Goal: Communication & Community: Answer question/provide support

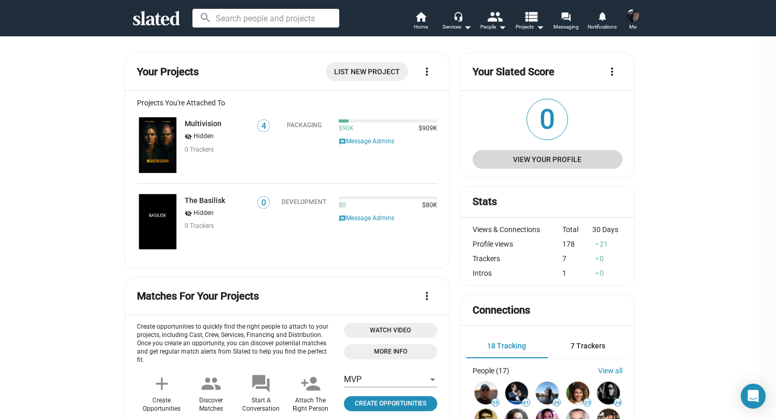
click at [520, 156] on span "View Your Profile" at bounding box center [547, 159] width 133 height 19
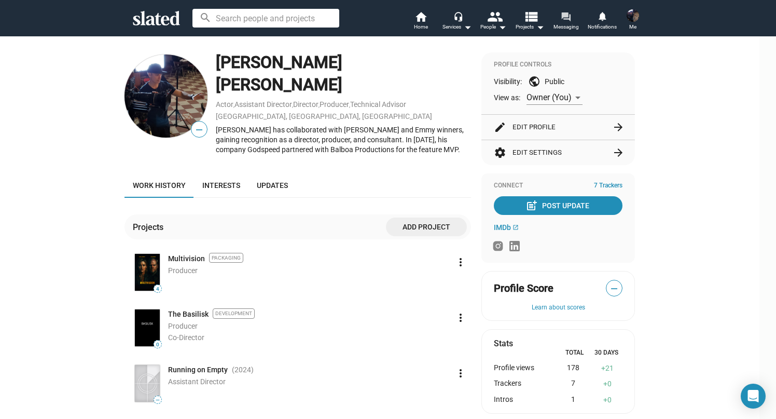
click at [559, 24] on span "Messaging" at bounding box center [566, 27] width 25 height 12
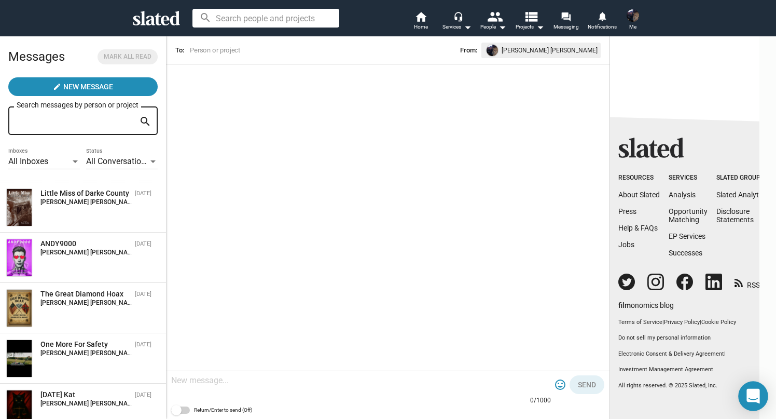
click at [756, 399] on icon "Open Intercom Messenger" at bounding box center [753, 396] width 15 height 15
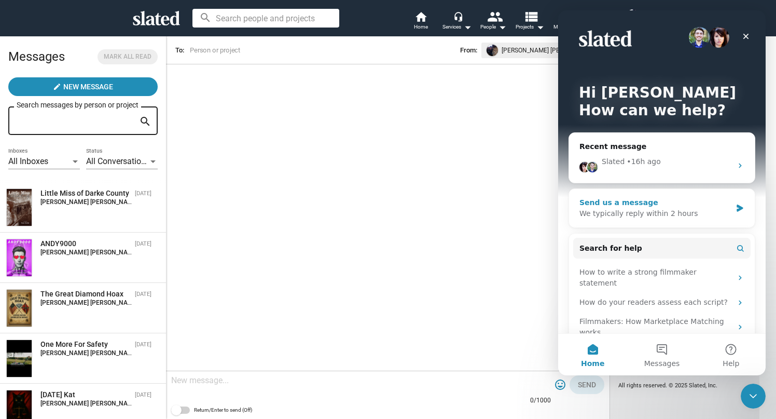
click at [644, 219] on div "Send us a message We typically reply within 2 hours" at bounding box center [662, 208] width 186 height 38
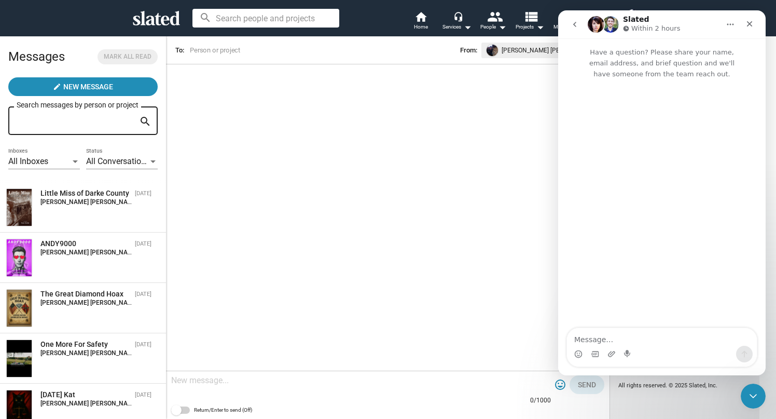
drag, startPoint x: 506, startPoint y: 265, endPoint x: 529, endPoint y: 205, distance: 63.7
click at [506, 265] on div "arrow_back To: From: [PERSON_NAME] [PERSON_NAME] 0/1000 tag_faces Send Return/E…" at bounding box center [388, 227] width 444 height 383
click at [573, 26] on icon "go back" at bounding box center [575, 24] width 8 height 8
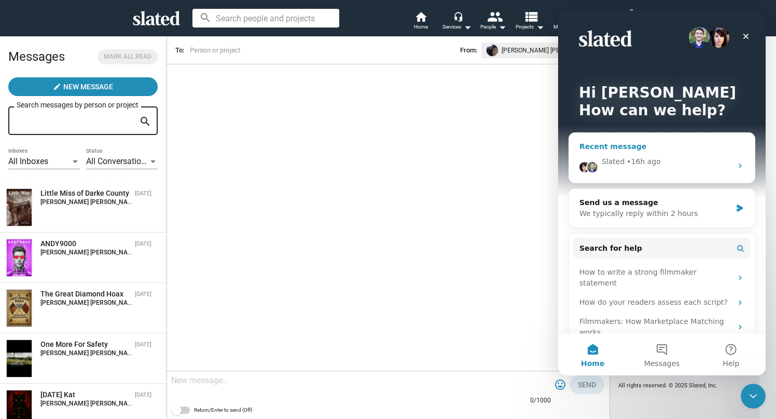
click at [662, 169] on div "Slated • 16h ago" at bounding box center [662, 165] width 186 height 35
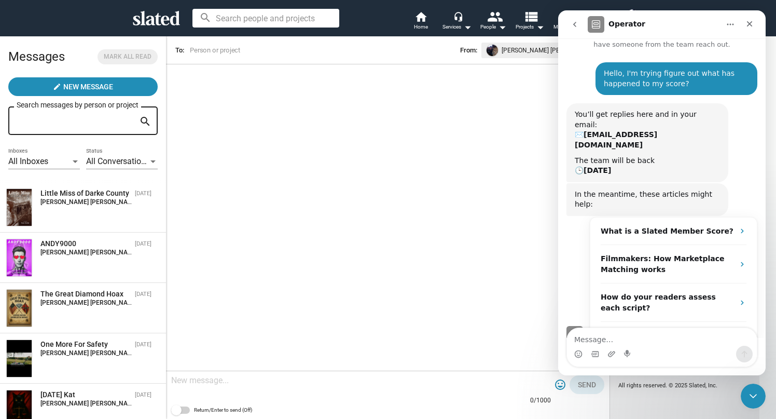
scroll to position [30, 0]
click at [738, 142] on div "You’ll get replies here and in your email: ✉️ [EMAIL_ADDRESS][DOMAIN_NAME] The …" at bounding box center [662, 143] width 191 height 80
click at [577, 22] on icon "go back" at bounding box center [575, 24] width 8 height 8
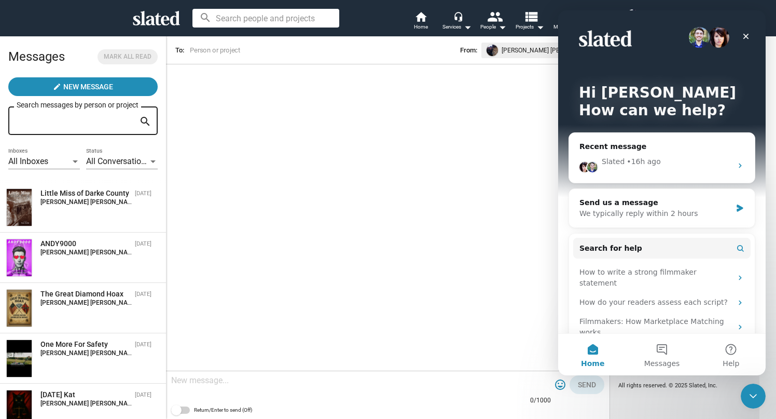
scroll to position [0, 0]
click at [635, 171] on div "Slated • 16h ago" at bounding box center [662, 165] width 186 height 35
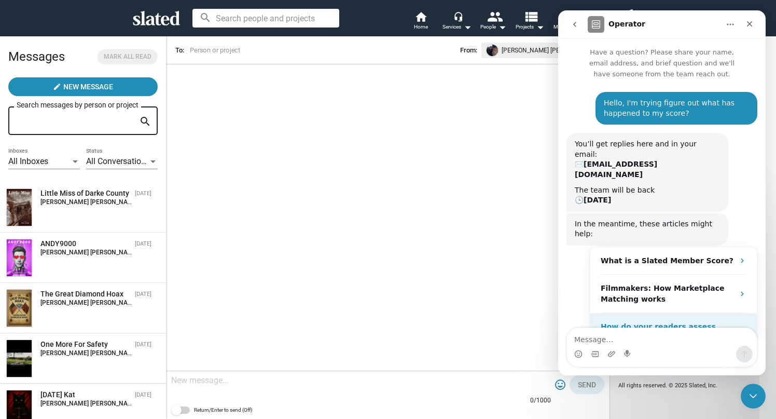
scroll to position [30, 0]
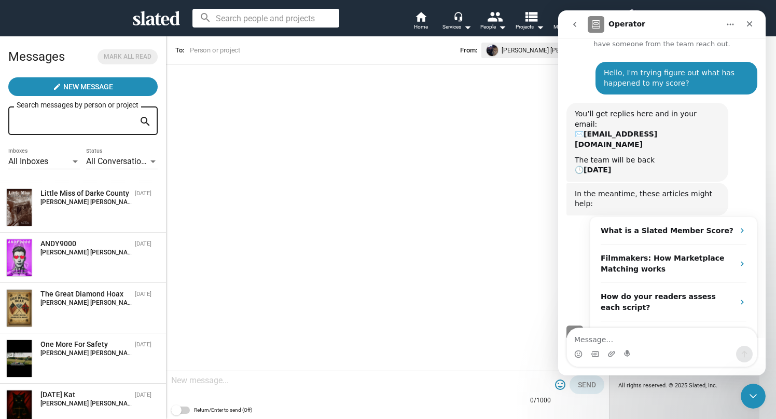
click at [577, 26] on icon "go back" at bounding box center [575, 24] width 8 height 8
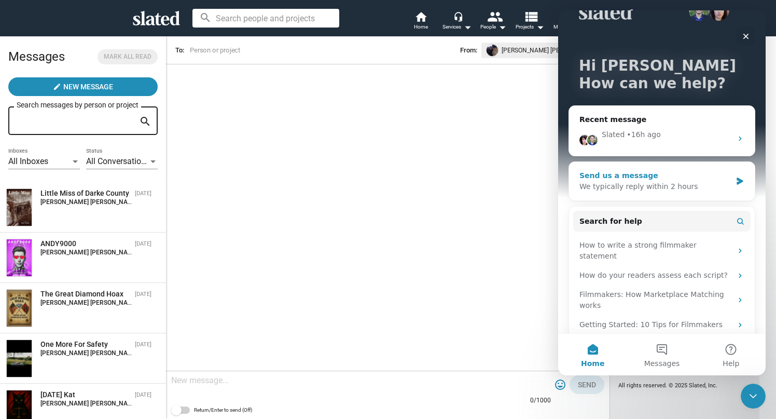
scroll to position [25, 0]
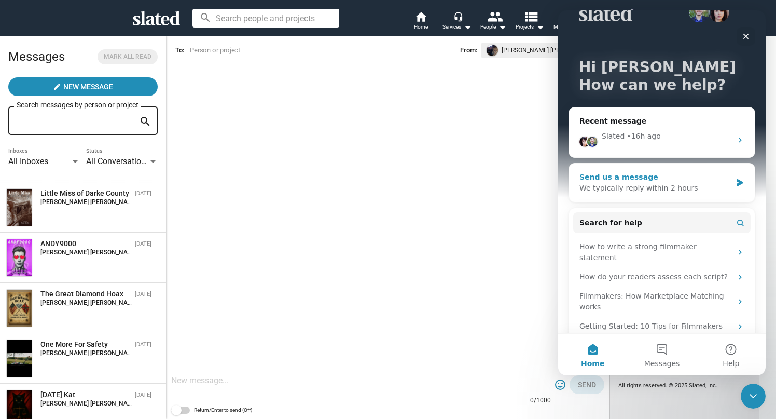
click at [708, 180] on div "Send us a message" at bounding box center [656, 177] width 152 height 11
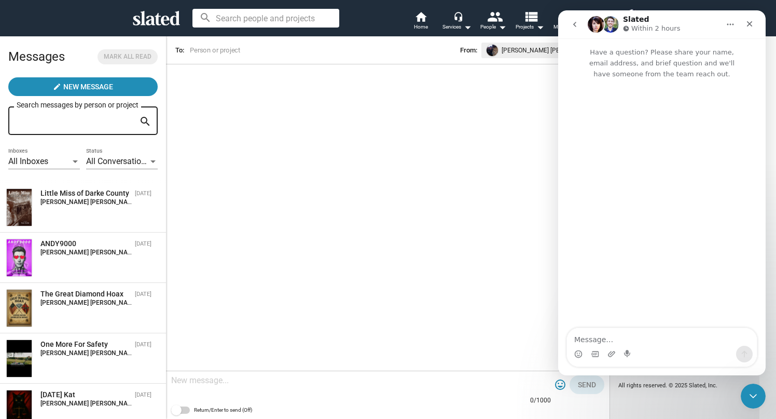
scroll to position [0, 0]
type textarea "H"
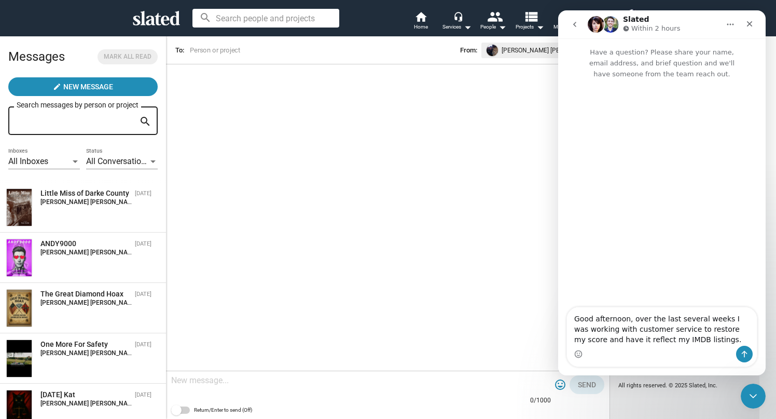
click at [636, 341] on textarea "Good afternoon, over the last several weeks I was working with customer service…" at bounding box center [662, 326] width 190 height 38
click at [704, 338] on textarea "Good afternoon, over the last several weeks I was working with customer service…" at bounding box center [662, 326] width 190 height 38
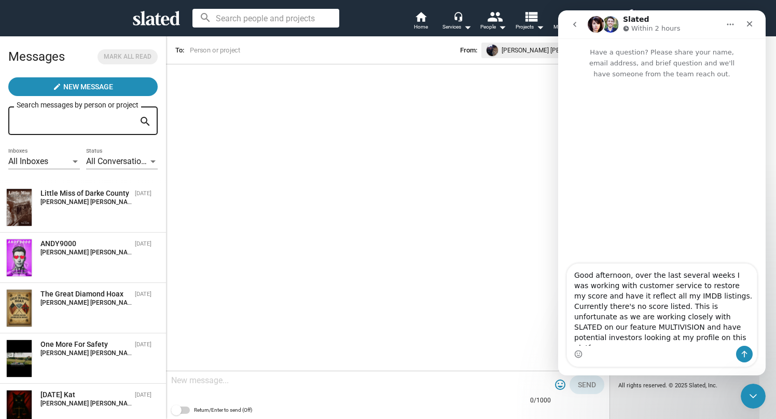
click at [645, 319] on textarea "Good afternoon, over the last several weeks I was working with customer service…" at bounding box center [662, 305] width 190 height 82
click at [727, 28] on icon "Home" at bounding box center [731, 24] width 8 height 8
drag, startPoint x: 668, startPoint y: 48, endPoint x: 701, endPoint y: 48, distance: 32.7
click at [668, 48] on icon "Intercom messenger" at bounding box center [671, 50] width 6 height 6
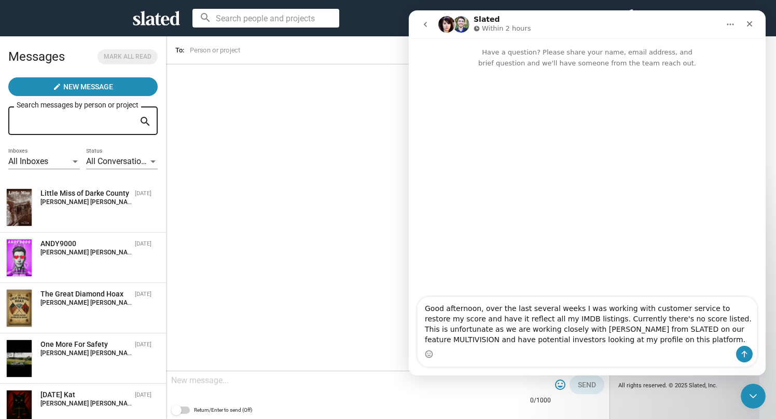
click at [457, 22] on img "Intercom messenger" at bounding box center [461, 24] width 17 height 17
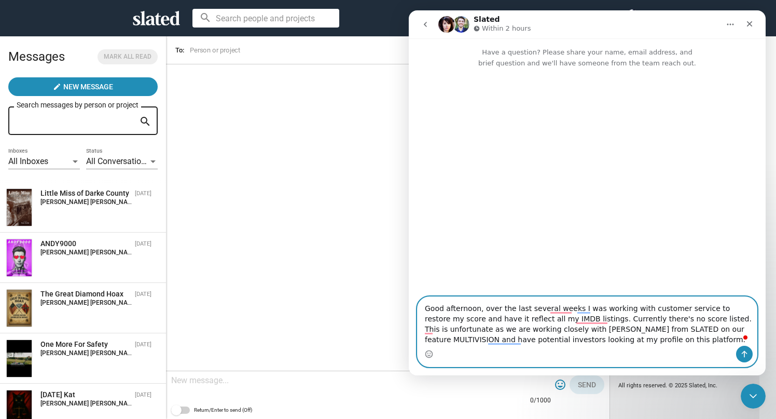
drag, startPoint x: 591, startPoint y: 308, endPoint x: 576, endPoint y: 309, distance: 15.1
click at [576, 309] on textarea "Good afternoon, over the last several weeks I was working with customer service…" at bounding box center [587, 321] width 339 height 49
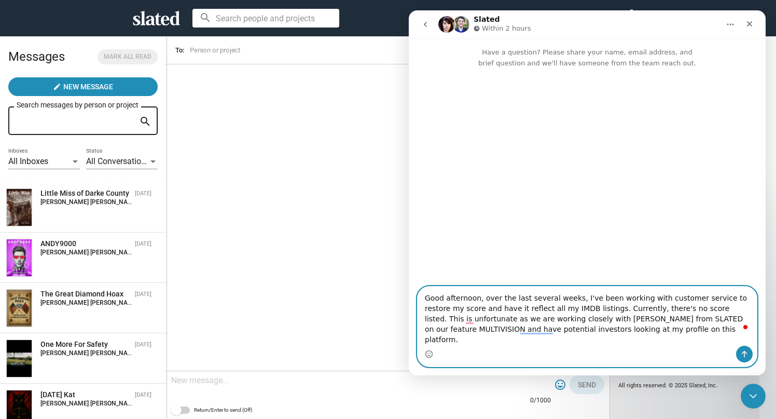
click at [590, 319] on textarea "Good afternoon, over the last several weeks, I've been working with customer se…" at bounding box center [587, 315] width 339 height 59
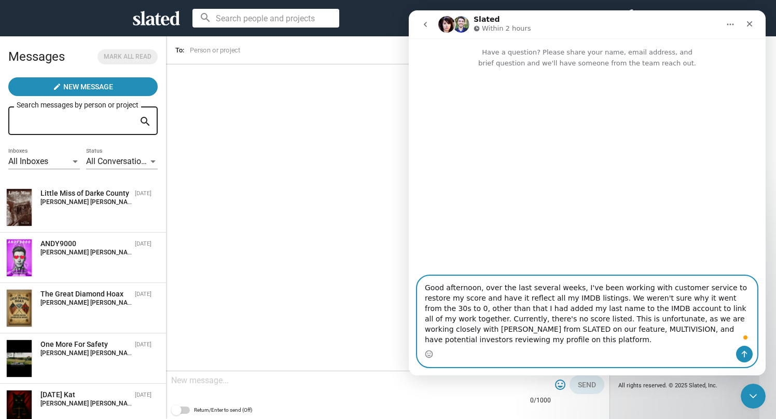
click at [475, 341] on textarea "Good afternoon, over the last several weeks, I've been working with customer se…" at bounding box center [587, 311] width 339 height 70
drag, startPoint x: 605, startPoint y: 319, endPoint x: 636, endPoint y: 320, distance: 31.1
click at [636, 320] on textarea "Good afternoon, over the last several weeks, I've been working with customer se…" at bounding box center [587, 311] width 339 height 70
drag, startPoint x: 610, startPoint y: 318, endPoint x: 601, endPoint y: 319, distance: 9.4
click at [601, 319] on textarea "Good afternoon, over the last several weeks, I've been working with customer se…" at bounding box center [587, 311] width 339 height 70
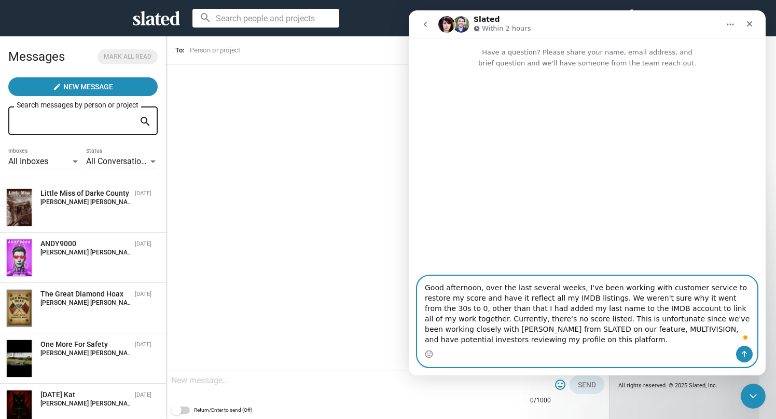
click at [548, 331] on textarea "Good afternoon, over the last several weeks, I've been working with customer se…" at bounding box center [587, 311] width 339 height 70
click at [599, 329] on textarea "Good afternoon, over the last several weeks, I've been working with customer se…" at bounding box center [587, 311] width 339 height 70
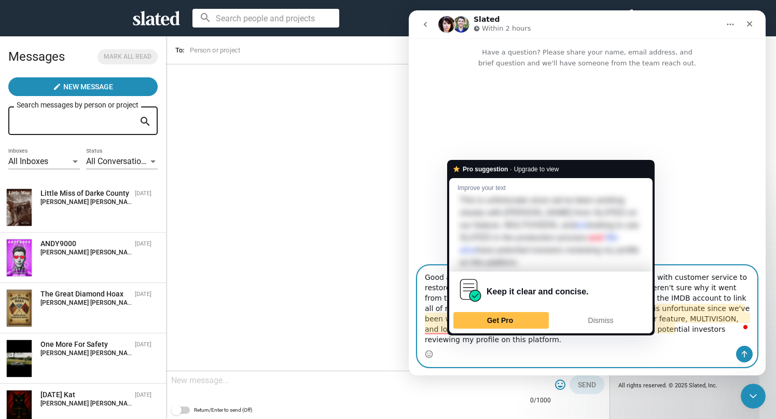
drag, startPoint x: 470, startPoint y: 340, endPoint x: 455, endPoint y: 340, distance: 14.5
click at [455, 340] on textarea "Good afternoon, over the last several weeks, I've been working with customer se…" at bounding box center [587, 306] width 339 height 80
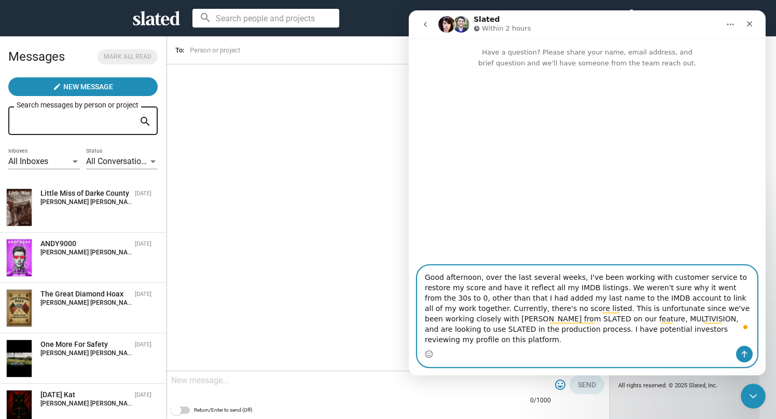
drag, startPoint x: 513, startPoint y: 340, endPoint x: 497, endPoint y: 341, distance: 16.6
click at [497, 341] on textarea "Good afternoon, over the last several weeks, I've been working with customer se…" at bounding box center [587, 306] width 339 height 80
drag, startPoint x: 736, startPoint y: 339, endPoint x: 734, endPoint y: 345, distance: 6.1
click at [736, 340] on textarea "Good afternoon, over the last several weeks, I've been working with customer se…" at bounding box center [587, 306] width 339 height 80
drag, startPoint x: 462, startPoint y: 340, endPoint x: 510, endPoint y: 341, distance: 47.8
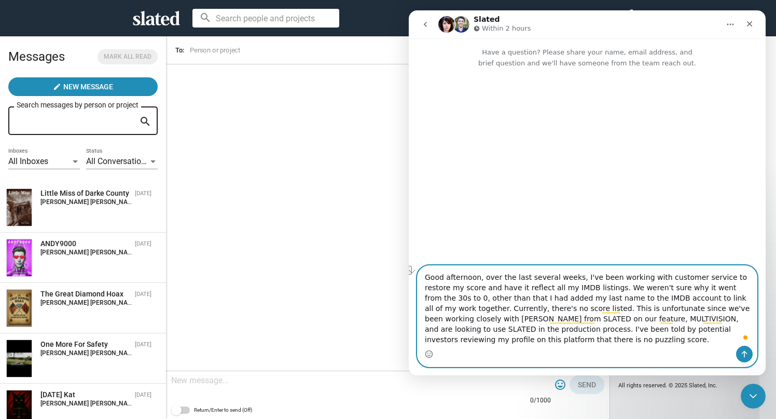
click at [510, 341] on textarea "Good afternoon, over the last several weeks, I've been working with customer se…" at bounding box center [587, 306] width 339 height 80
click at [693, 337] on textarea "Good afternoon, over the last several weeks, I've been working with customer se…" at bounding box center [587, 305] width 339 height 82
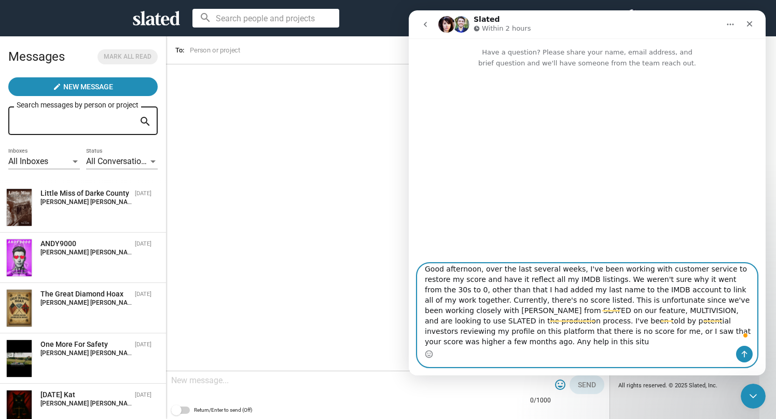
scroll to position [6, 0]
type textarea "Good afternoon, over the last several weeks, I've been working with customer se…"
click at [744, 355] on icon "Send a message…" at bounding box center [745, 354] width 8 height 8
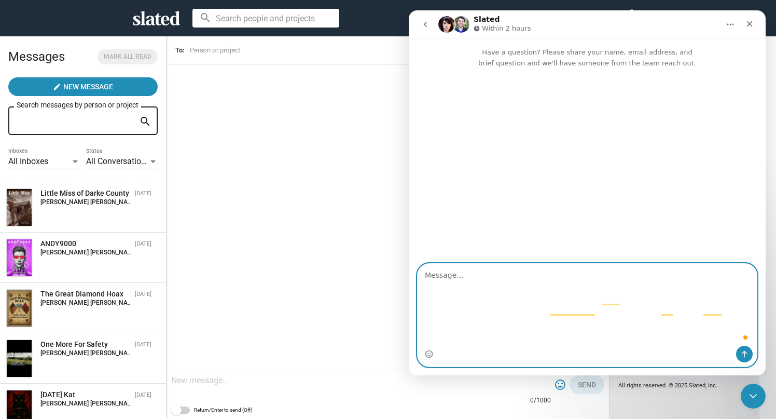
scroll to position [0, 0]
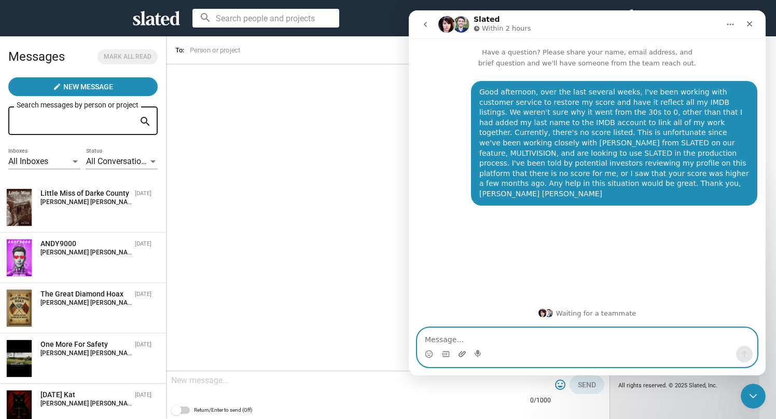
click at [460, 353] on icon "Upload attachment" at bounding box center [462, 354] width 7 height 6
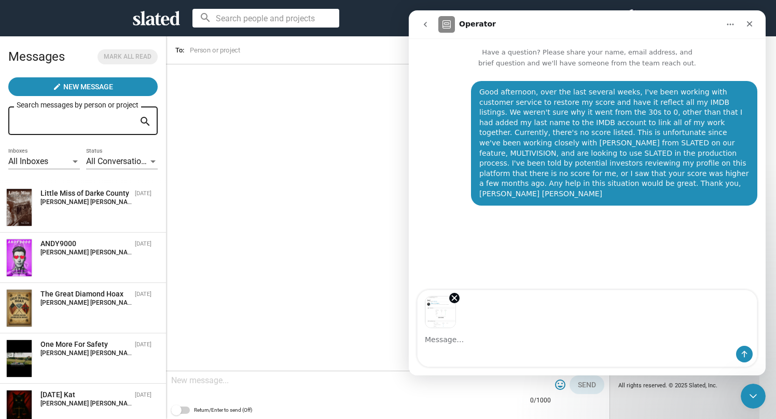
click at [617, 328] on textarea "Message…" at bounding box center [587, 337] width 339 height 18
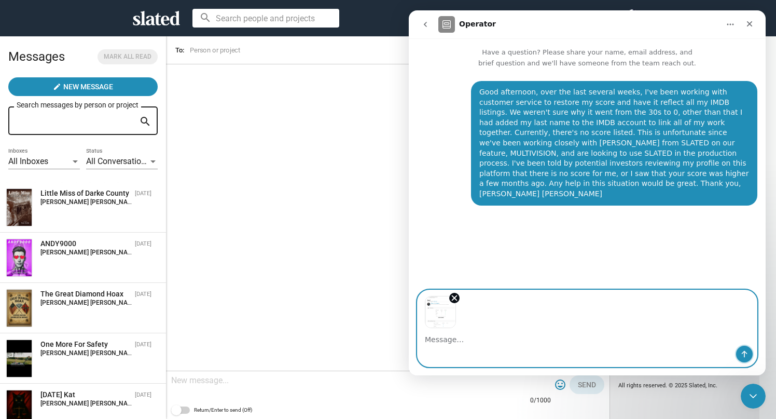
click at [741, 355] on icon "Send a message…" at bounding box center [745, 354] width 8 height 8
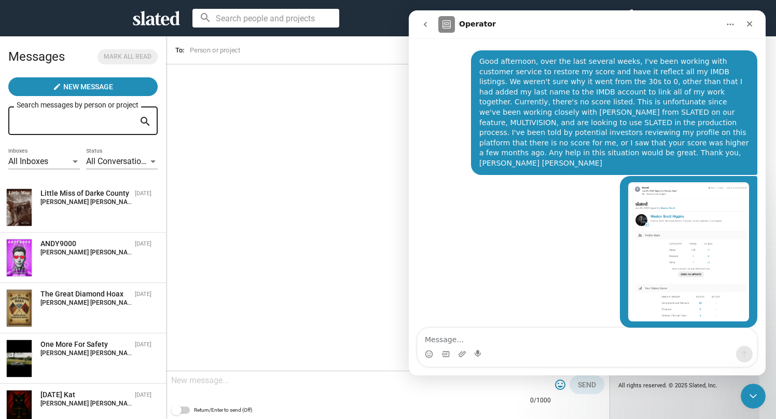
scroll to position [31, 0]
click at [428, 19] on button "go back" at bounding box center [426, 25] width 20 height 20
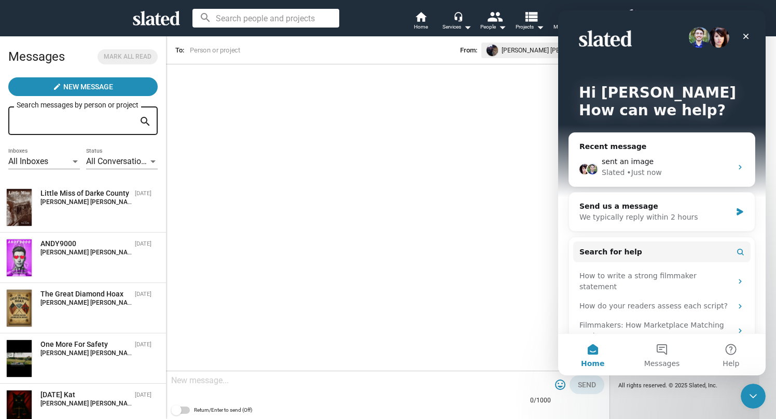
click at [476, 141] on div "arrow_back To: From: [PERSON_NAME] [PERSON_NAME] 0/1000 tag_faces Send Return/E…" at bounding box center [388, 227] width 444 height 383
click at [546, 51] on span "[PERSON_NAME] [PERSON_NAME]" at bounding box center [550, 50] width 96 height 11
click at [150, 18] on icon at bounding box center [156, 18] width 47 height 15
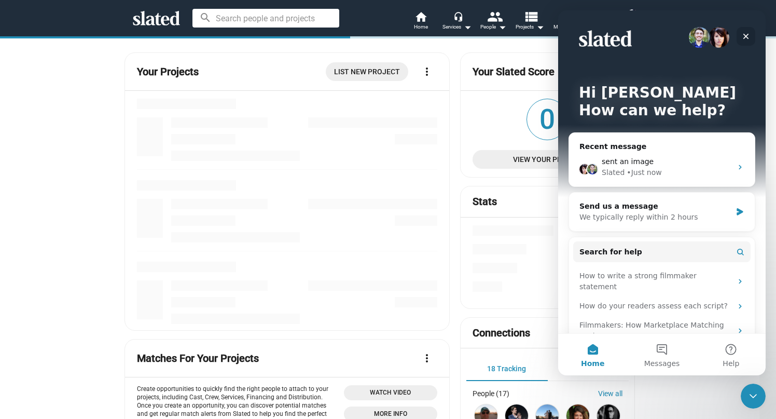
click at [748, 36] on icon "Close" at bounding box center [746, 36] width 8 height 8
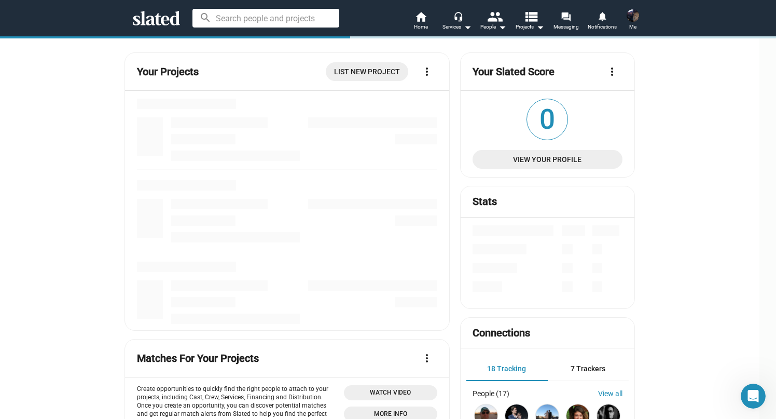
click at [594, 159] on span "View Your Profile" at bounding box center [547, 159] width 133 height 19
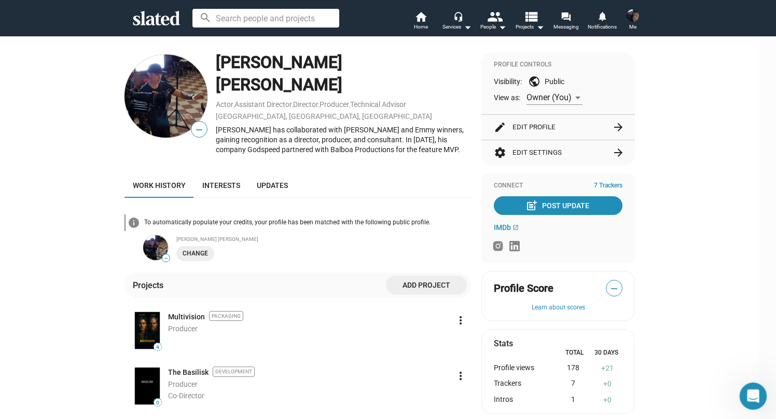
click at [751, 390] on icon "Open Intercom Messenger" at bounding box center [752, 394] width 17 height 17
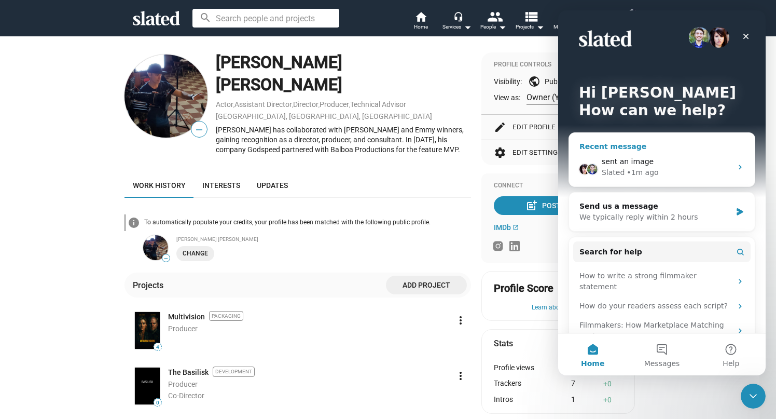
click at [639, 171] on div "• 1m ago" at bounding box center [643, 172] width 32 height 11
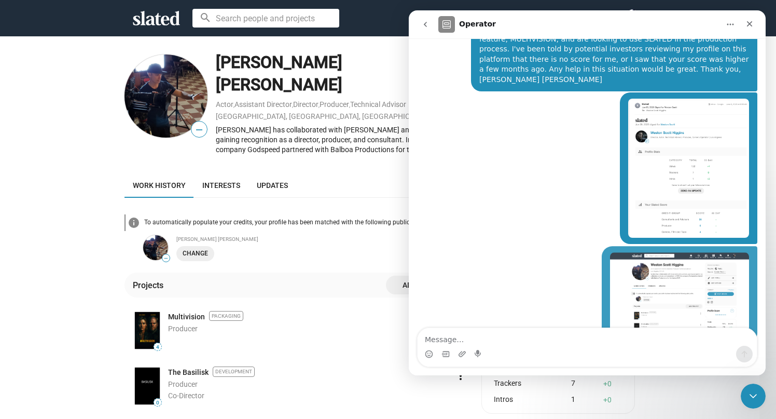
scroll to position [129, 0]
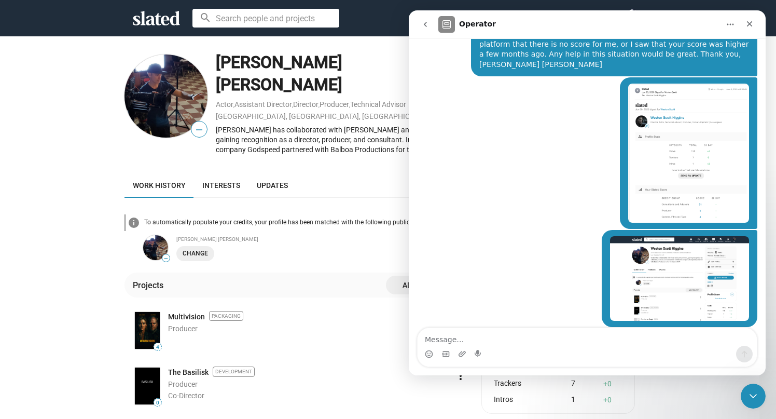
click at [371, 173] on div "Work history Interests Updates" at bounding box center [298, 185] width 347 height 25
click at [752, 24] on icon "Close" at bounding box center [750, 24] width 8 height 8
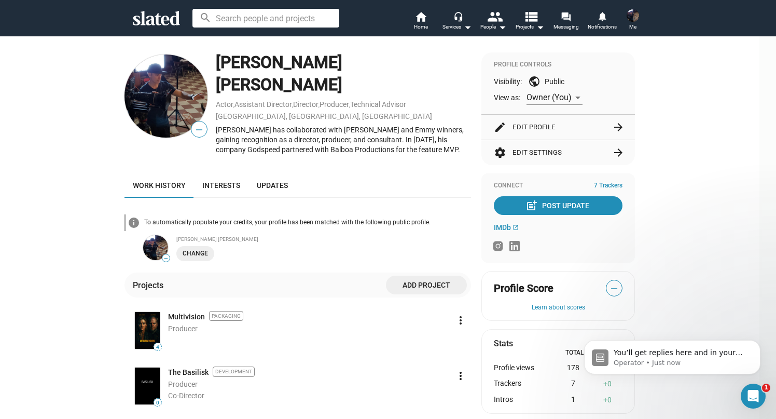
scroll to position [0, 0]
click at [757, 396] on icon "Open Intercom Messenger" at bounding box center [752, 394] width 17 height 17
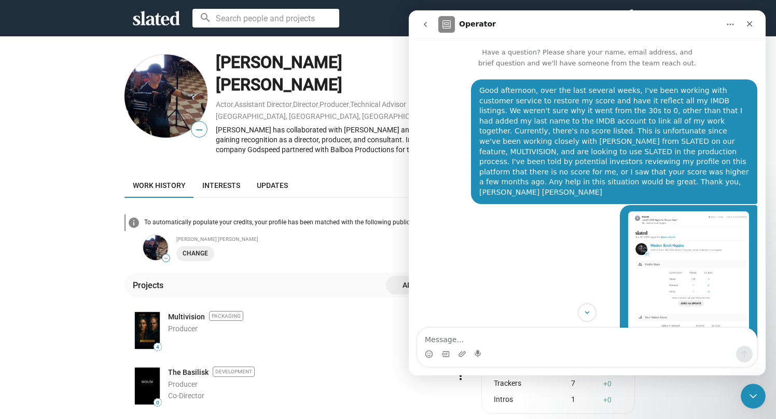
scroll to position [224, 0]
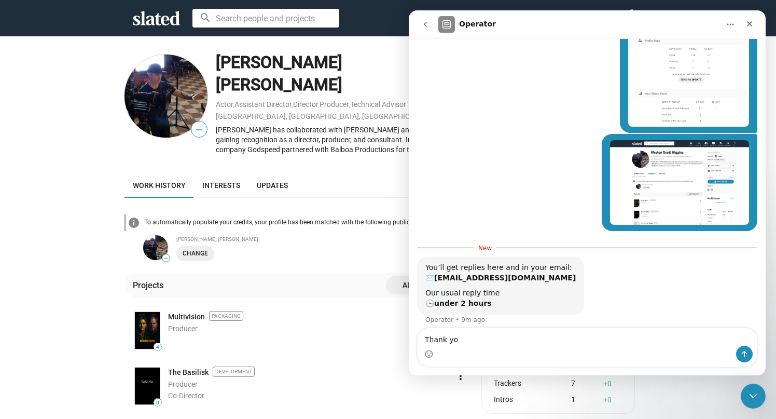
type textarea "Thank you"
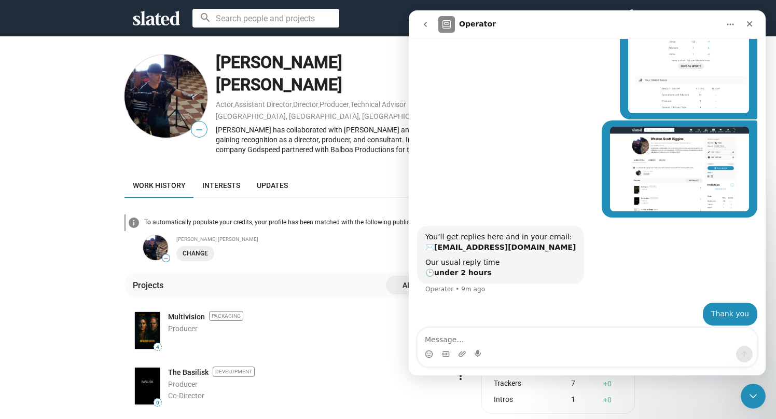
click at [424, 26] on icon "go back" at bounding box center [425, 24] width 8 height 8
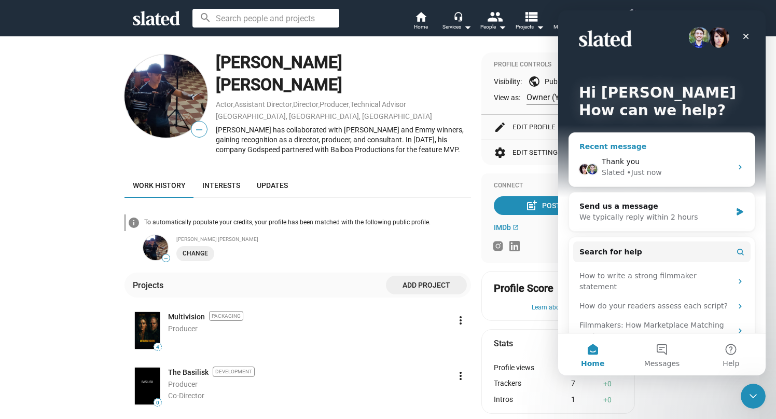
click at [740, 169] on icon "Intercom messenger" at bounding box center [740, 167] width 3 height 5
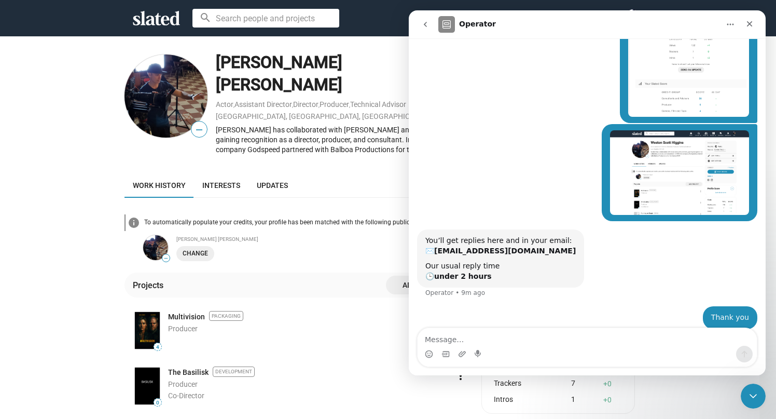
scroll to position [237, 0]
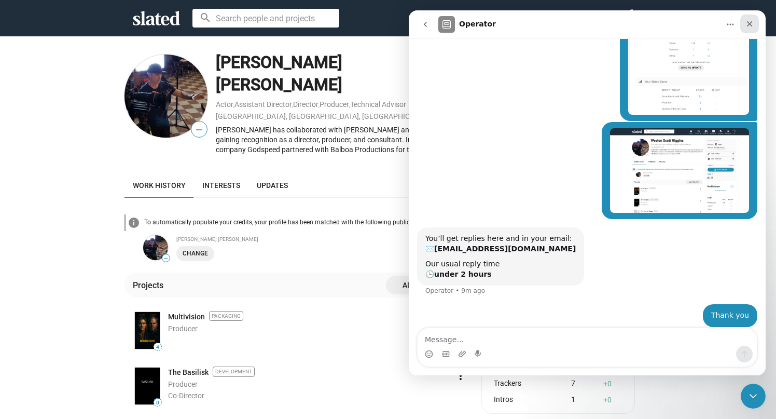
click at [752, 22] on icon "Close" at bounding box center [750, 24] width 8 height 8
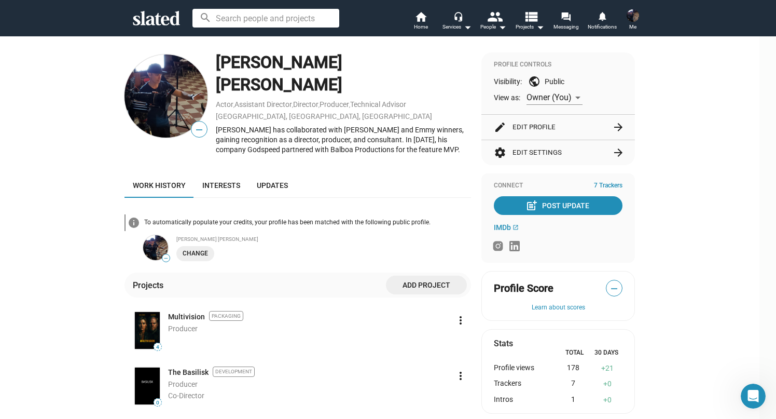
scroll to position [1, 0]
click at [208, 248] on span "Change" at bounding box center [195, 253] width 25 height 11
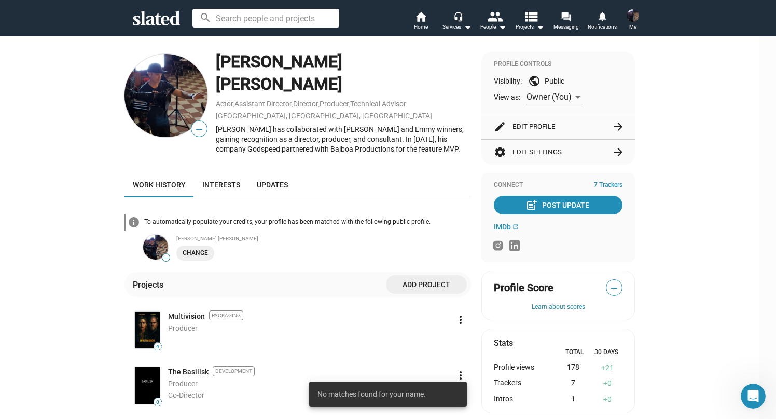
click at [194, 248] on span "Change" at bounding box center [195, 253] width 25 height 11
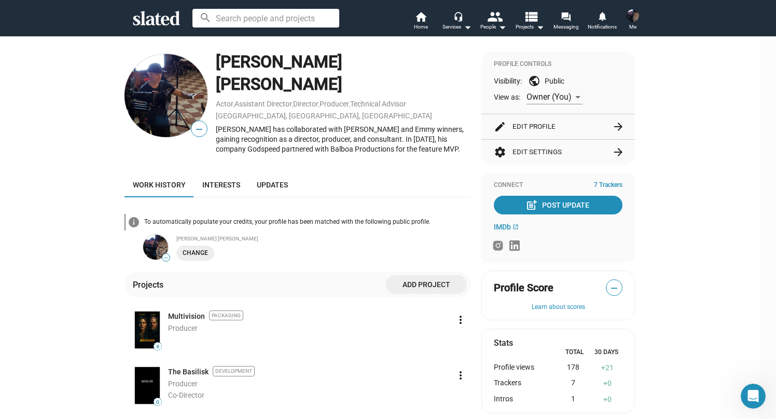
click at [203, 248] on span "Change" at bounding box center [195, 253] width 25 height 11
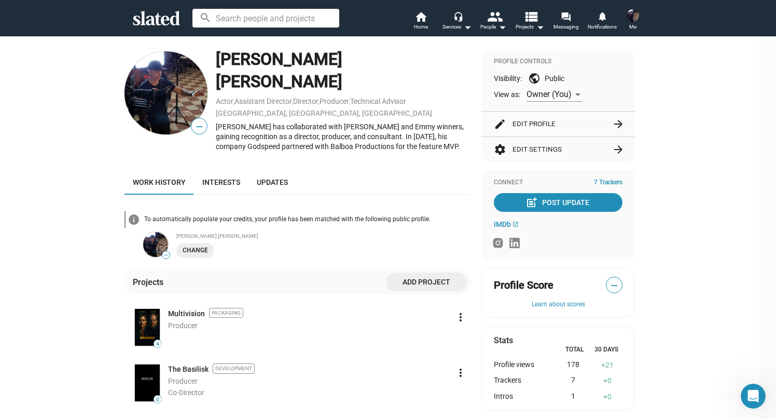
click at [605, 118] on button "edit Edit Profile arrow_forward" at bounding box center [558, 124] width 129 height 25
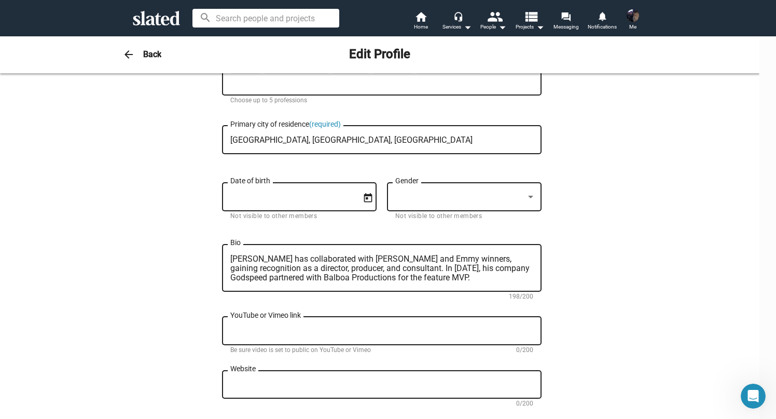
scroll to position [152, 0]
click at [533, 195] on div at bounding box center [530, 196] width 5 height 3
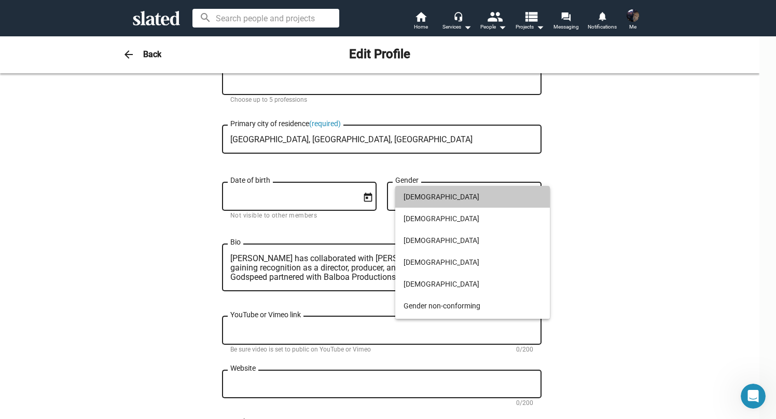
click at [538, 195] on span "[DEMOGRAPHIC_DATA]" at bounding box center [473, 197] width 138 height 22
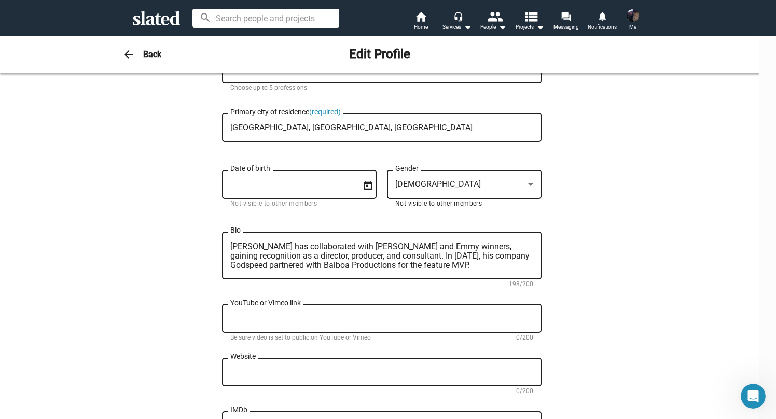
scroll to position [165, 0]
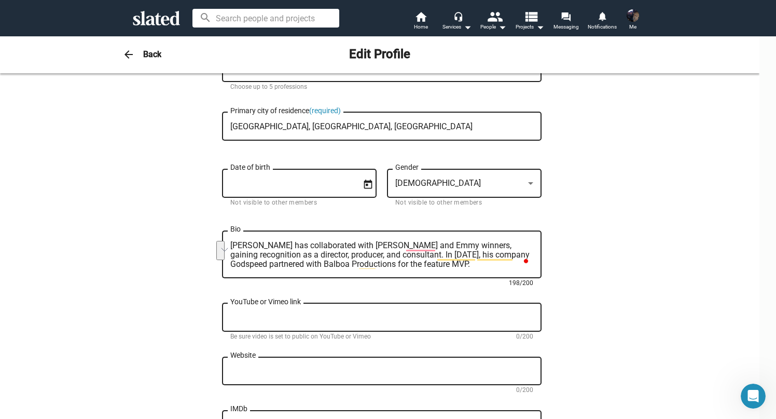
drag, startPoint x: 486, startPoint y: 255, endPoint x: 536, endPoint y: 255, distance: 49.8
click at [533, 255] on div "[PERSON_NAME] has collaborated with [PERSON_NAME] and Emmy winners, gaining rec…" at bounding box center [381, 253] width 303 height 49
click at [440, 261] on textarea "[PERSON_NAME] has collaborated with [PERSON_NAME] and Emmy winners, gaining rec…" at bounding box center [381, 255] width 303 height 28
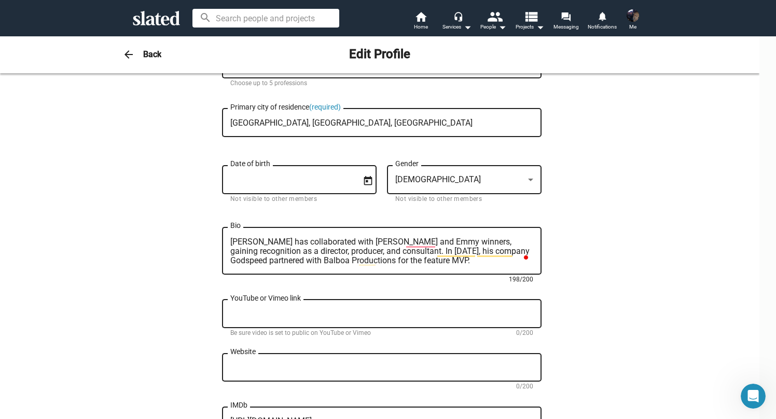
scroll to position [169, 0]
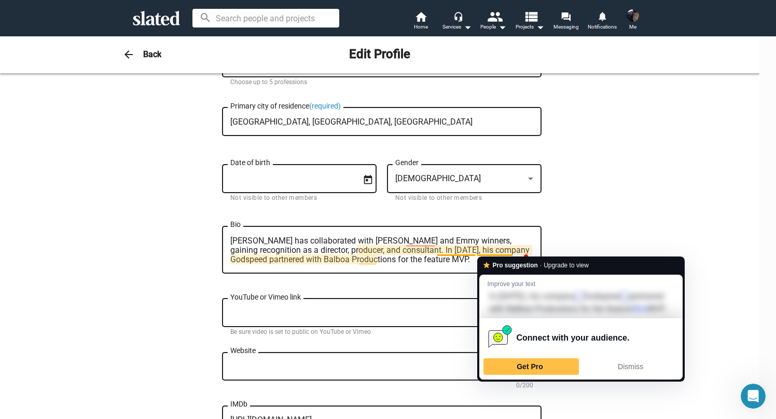
drag, startPoint x: 485, startPoint y: 254, endPoint x: 521, endPoint y: 252, distance: 35.9
click at [521, 252] on textarea "[PERSON_NAME] has collaborated with [PERSON_NAME] and Emmy winners, gaining rec…" at bounding box center [381, 250] width 303 height 28
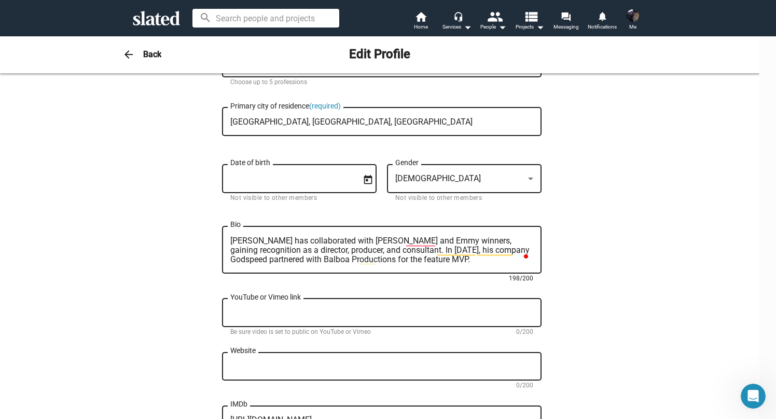
scroll to position [171, 0]
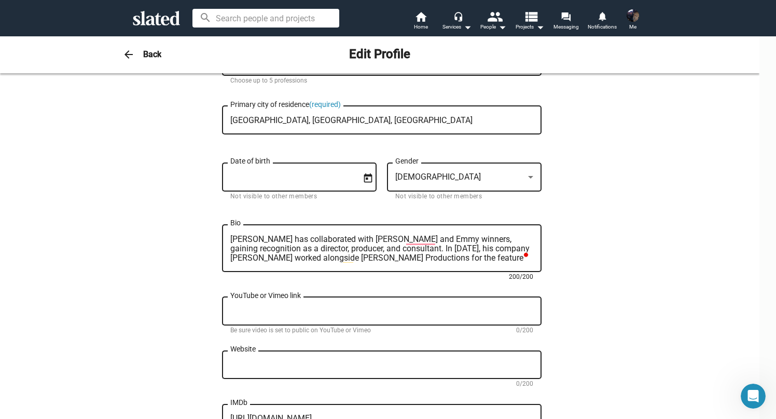
click at [383, 253] on textarea "[PERSON_NAME] has collaborated with [PERSON_NAME] and Emmy winners, gaining rec…" at bounding box center [381, 249] width 303 height 28
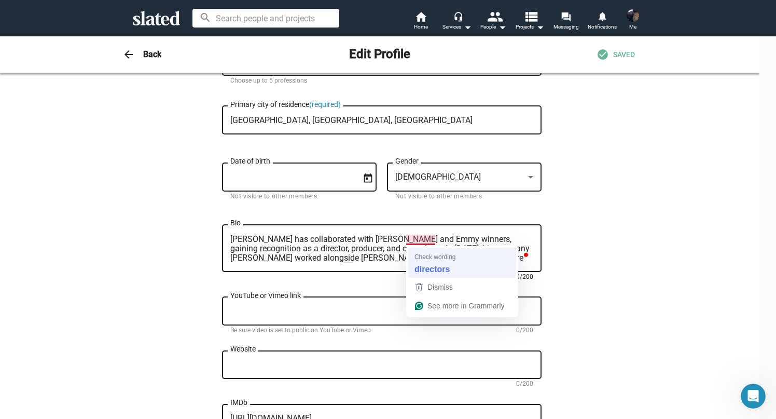
type textarea "[PERSON_NAME] has collaborated with [PERSON_NAME] and Emmy directors, gaining r…"
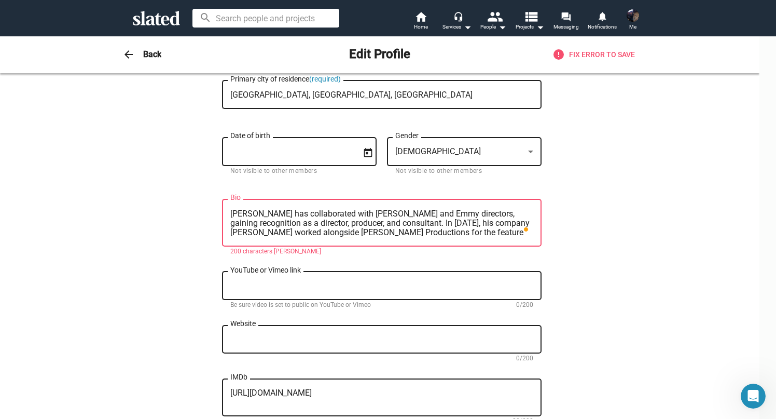
scroll to position [205, 0]
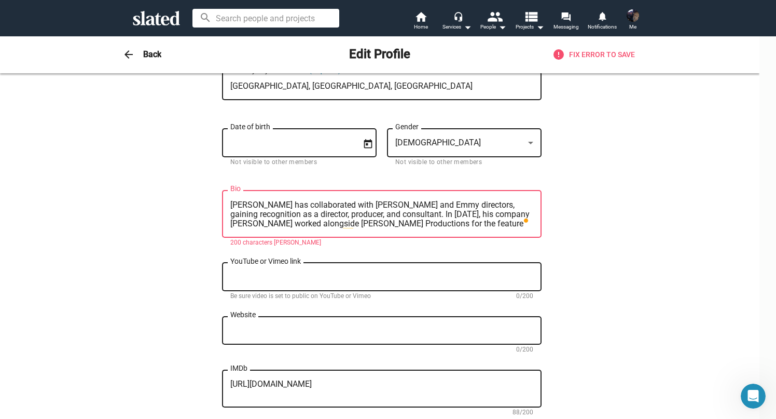
click at [273, 224] on textarea "[PERSON_NAME] has collaborated with [PERSON_NAME] and Emmy directors, gaining r…" at bounding box center [381, 214] width 303 height 28
click at [362, 215] on textarea "[PERSON_NAME] has collaborated with [PERSON_NAME] and Emmy directors, gaining r…" at bounding box center [381, 214] width 303 height 28
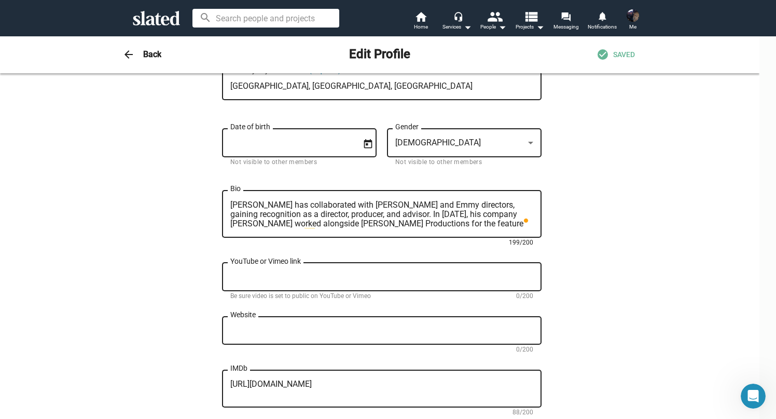
click at [369, 213] on textarea "Weston has collaborated with Oscar and Emmy directors, gaining recognition as a…" at bounding box center [381, 214] width 303 height 28
click at [395, 224] on textarea "Weston has collaborated with Oscar and Emmy directors, gaining recognition as a…" at bounding box center [381, 214] width 303 height 28
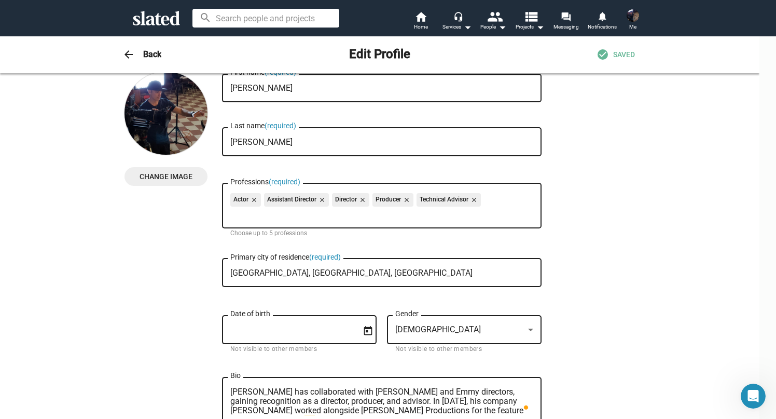
scroll to position [0, 0]
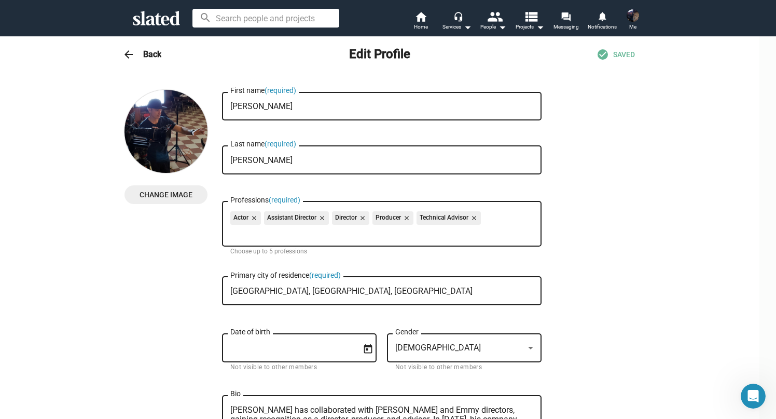
type textarea "Weston has collaborated with Oscar and Emmy directors, gaining recognition as a…"
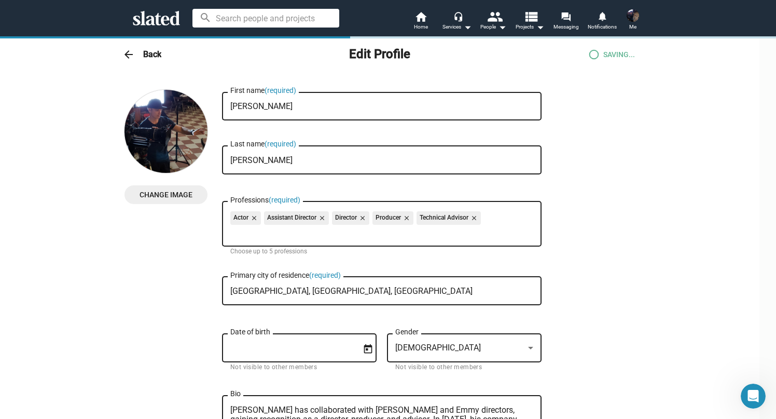
click at [637, 27] on button "Me" at bounding box center [633, 20] width 25 height 27
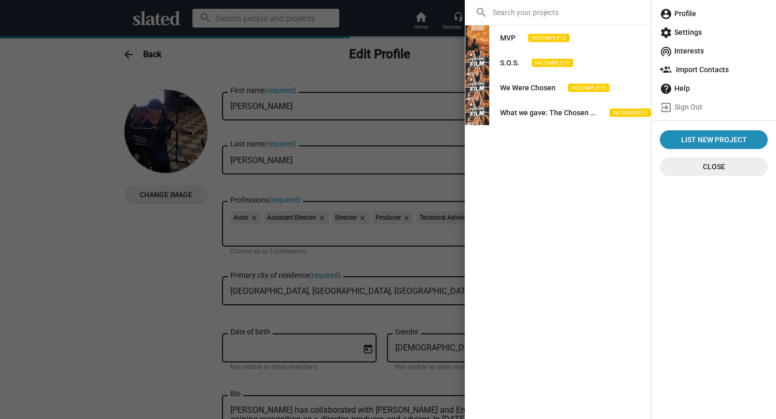
click at [352, 72] on div at bounding box center [388, 209] width 776 height 419
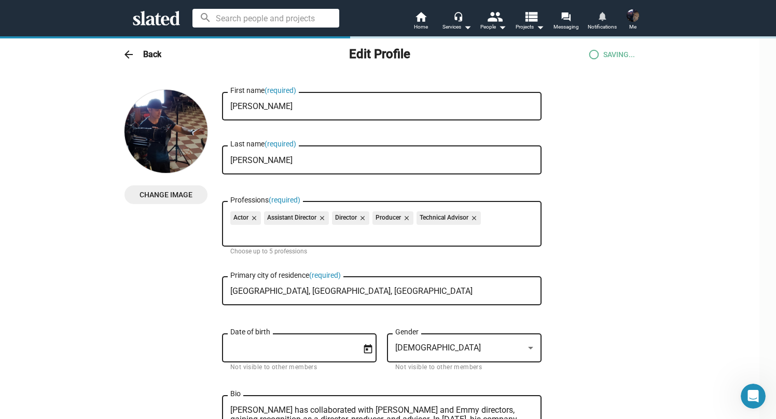
click at [607, 17] on mat-icon "notifications" at bounding box center [602, 16] width 10 height 10
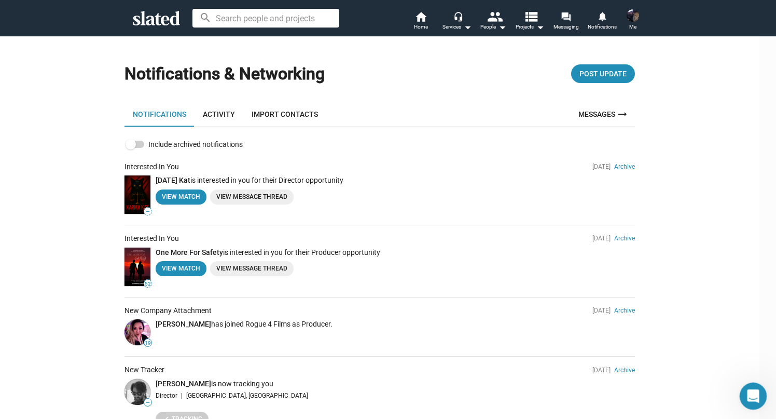
click at [764, 399] on html at bounding box center [751, 394] width 25 height 25
click at [749, 389] on icon "Open Intercom Messenger" at bounding box center [752, 394] width 17 height 17
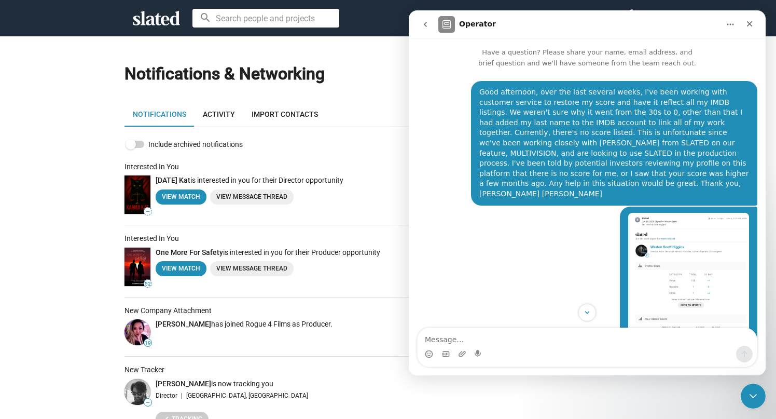
drag, startPoint x: 425, startPoint y: 22, endPoint x: 834, endPoint y: 32, distance: 409.1
click at [426, 22] on icon "go back" at bounding box center [425, 24] width 8 height 8
